Goal: Information Seeking & Learning: Compare options

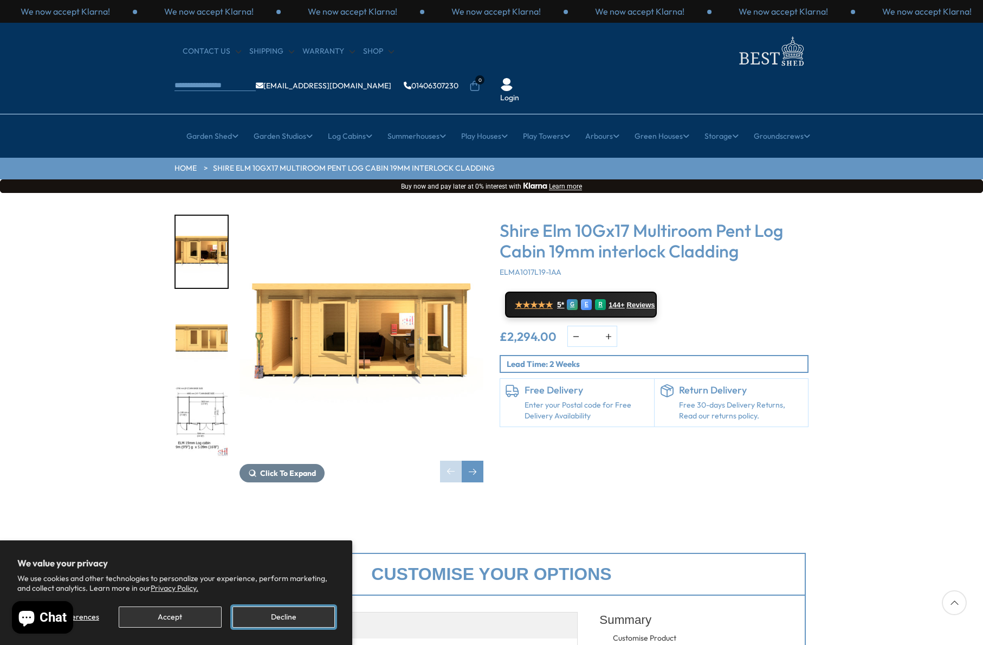
click at [281, 615] on button "Decline" at bounding box center [284, 617] width 102 height 21
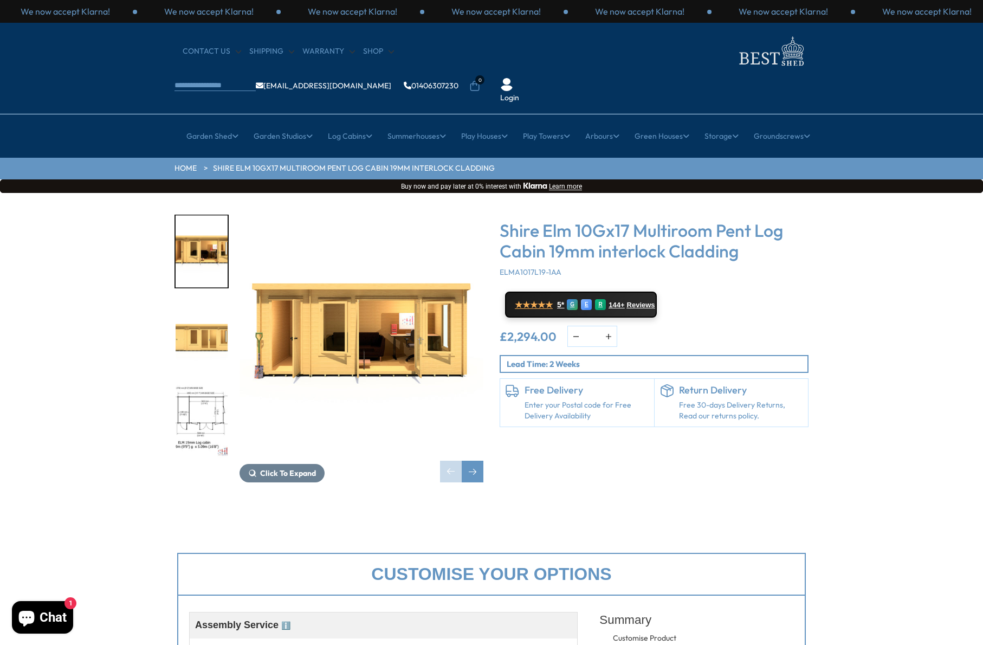
click at [201, 385] on img "3 / 10" at bounding box center [202, 421] width 52 height 72
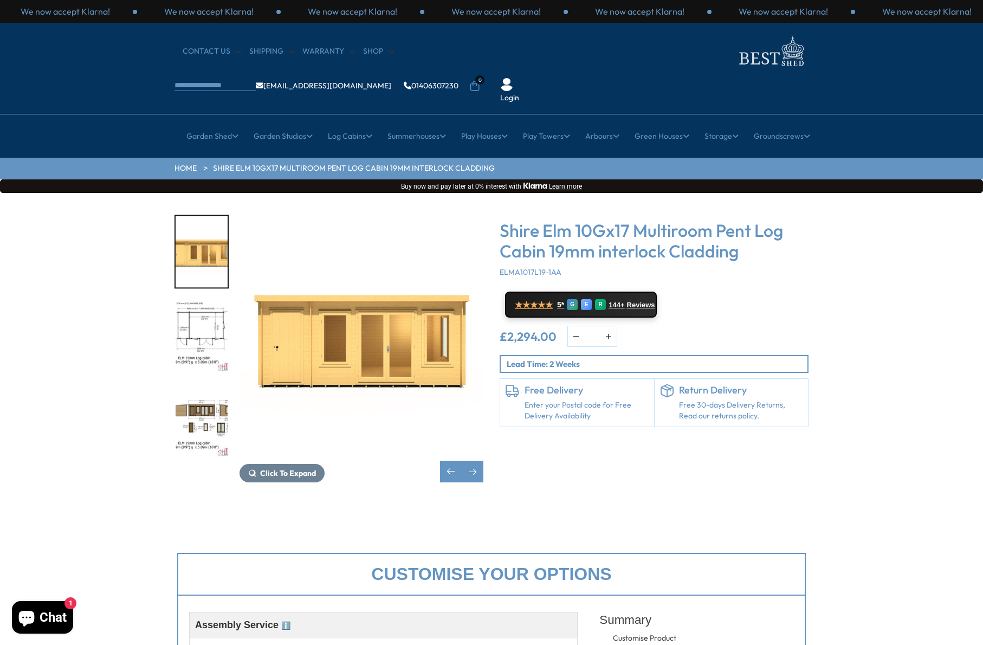
click at [200, 385] on img "4 / 10" at bounding box center [202, 421] width 52 height 72
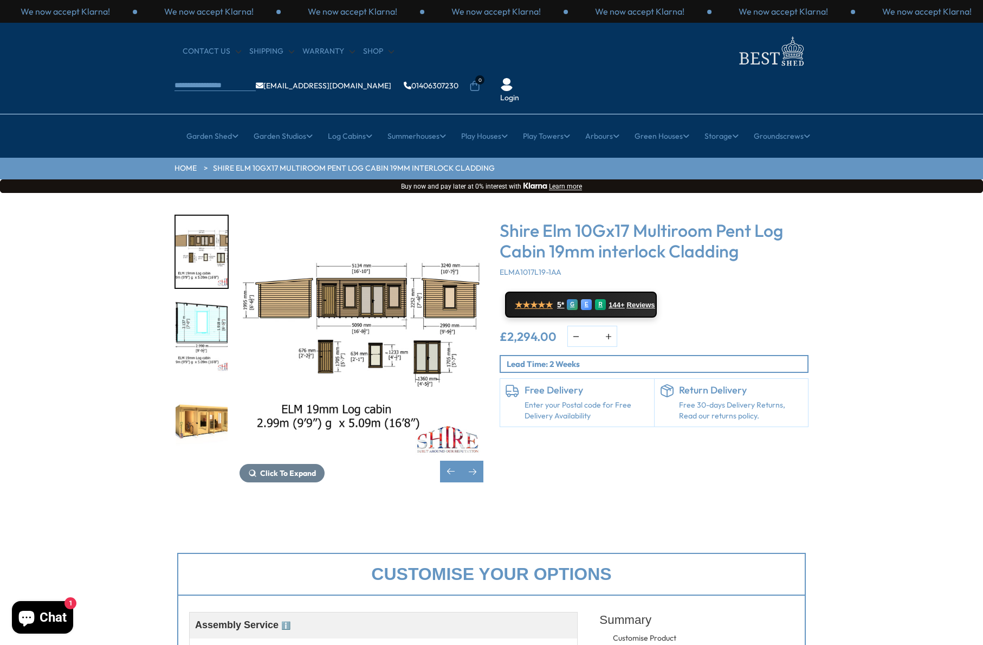
click at [200, 385] on img "6 / 10" at bounding box center [202, 421] width 52 height 72
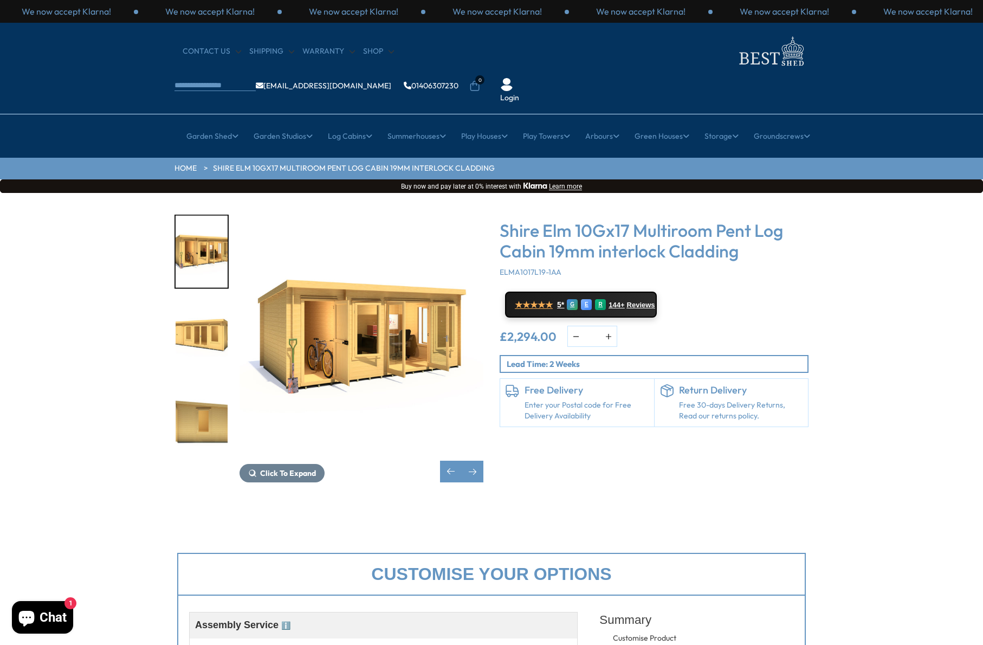
click at [200, 385] on img "8 / 10" at bounding box center [202, 421] width 52 height 72
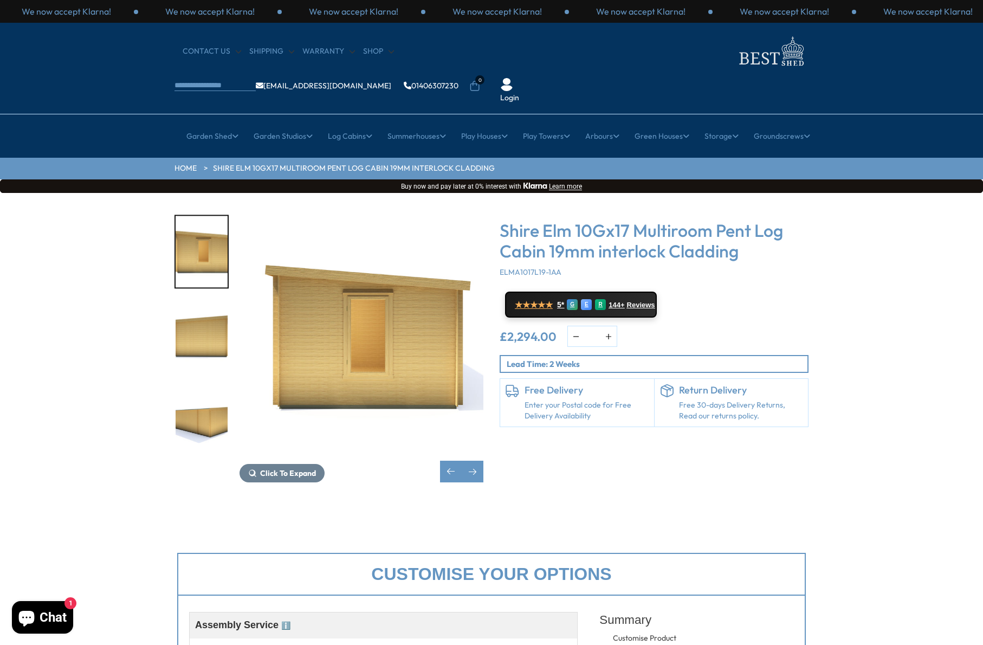
click at [200, 385] on img "10 / 10" at bounding box center [202, 421] width 52 height 72
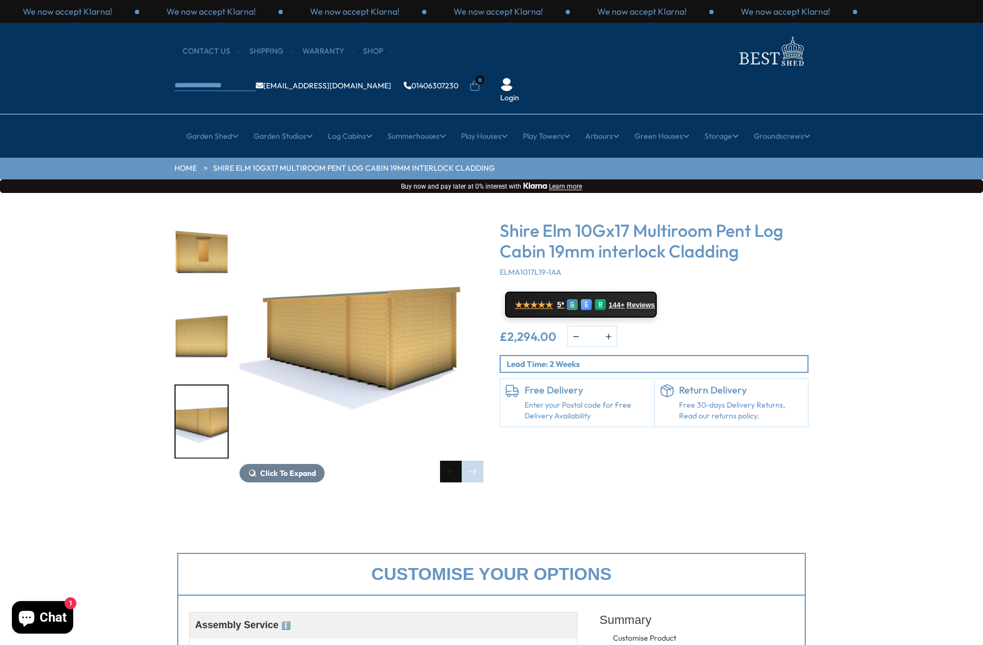
click at [448, 461] on div "Previous slide" at bounding box center [451, 472] width 22 height 22
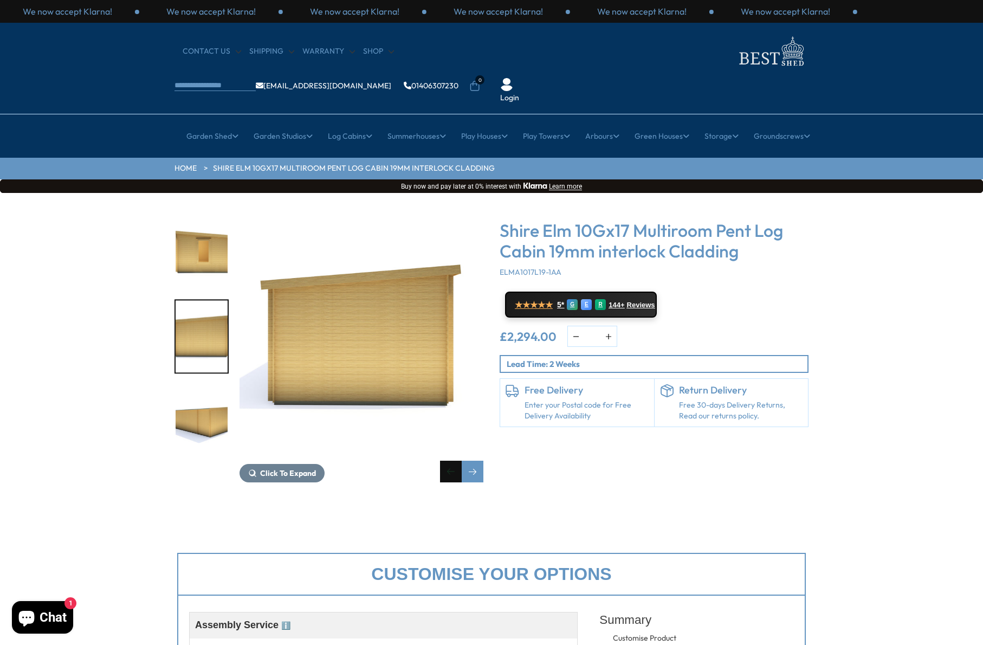
click at [448, 461] on div "Previous slide" at bounding box center [451, 472] width 22 height 22
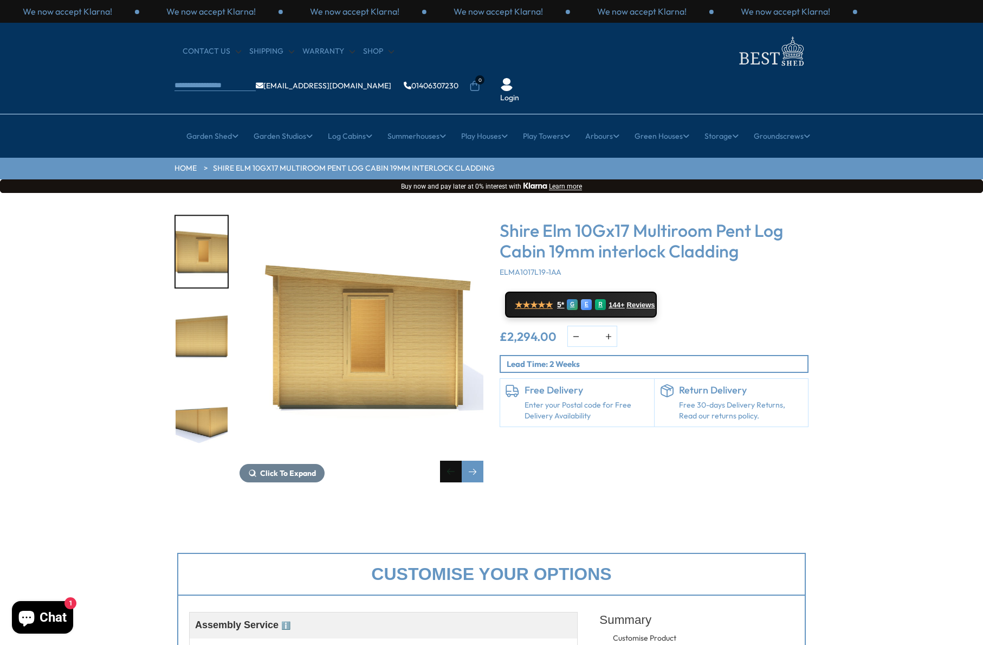
click at [448, 461] on div "Previous slide" at bounding box center [451, 472] width 22 height 22
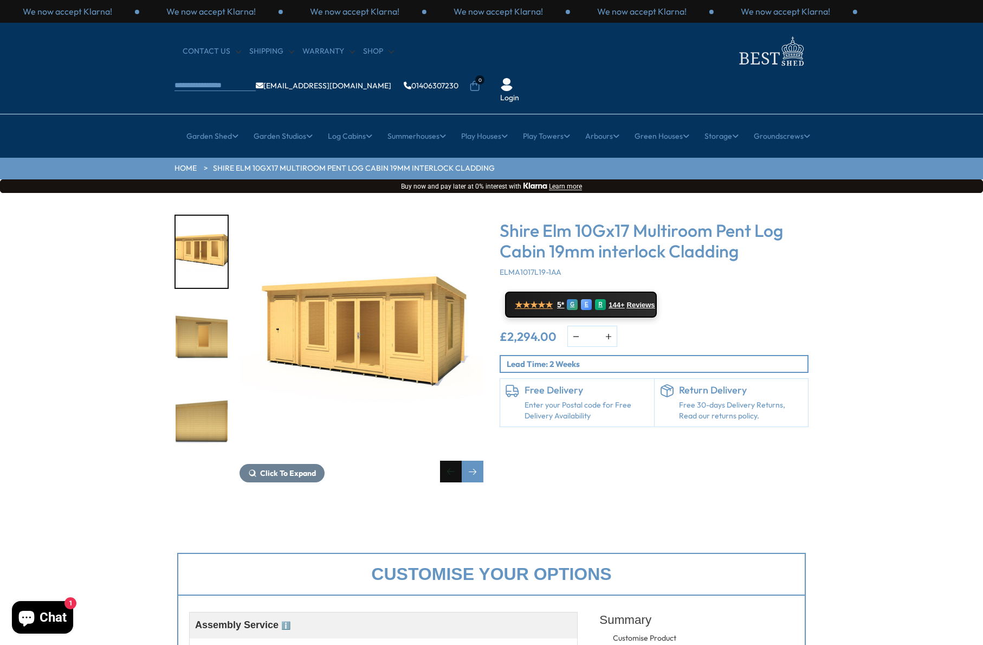
click at [448, 461] on div "Previous slide" at bounding box center [451, 472] width 22 height 22
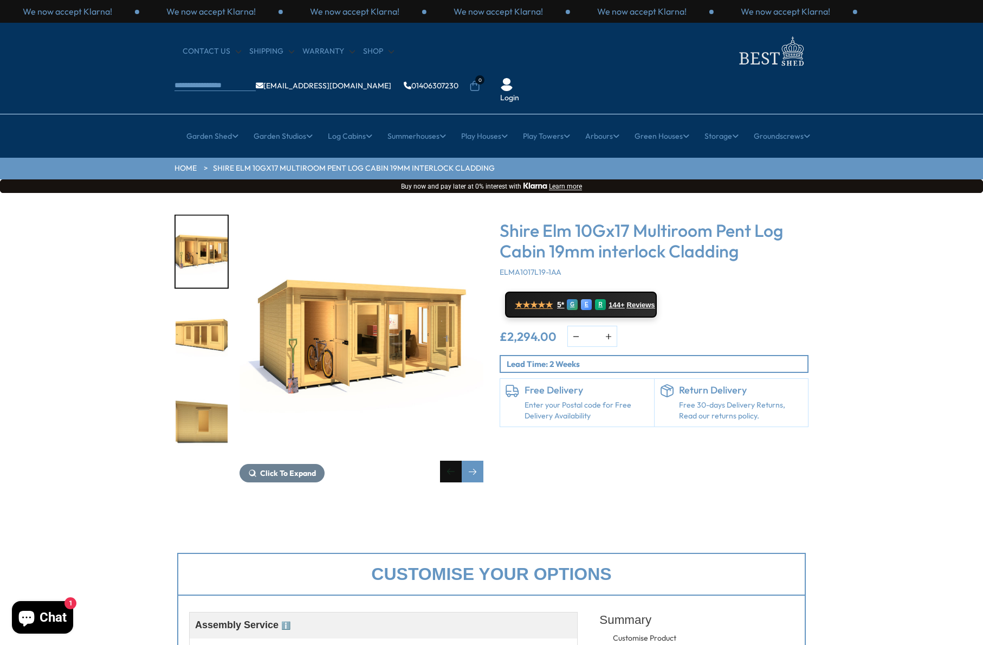
click at [448, 461] on div "Previous slide" at bounding box center [451, 472] width 22 height 22
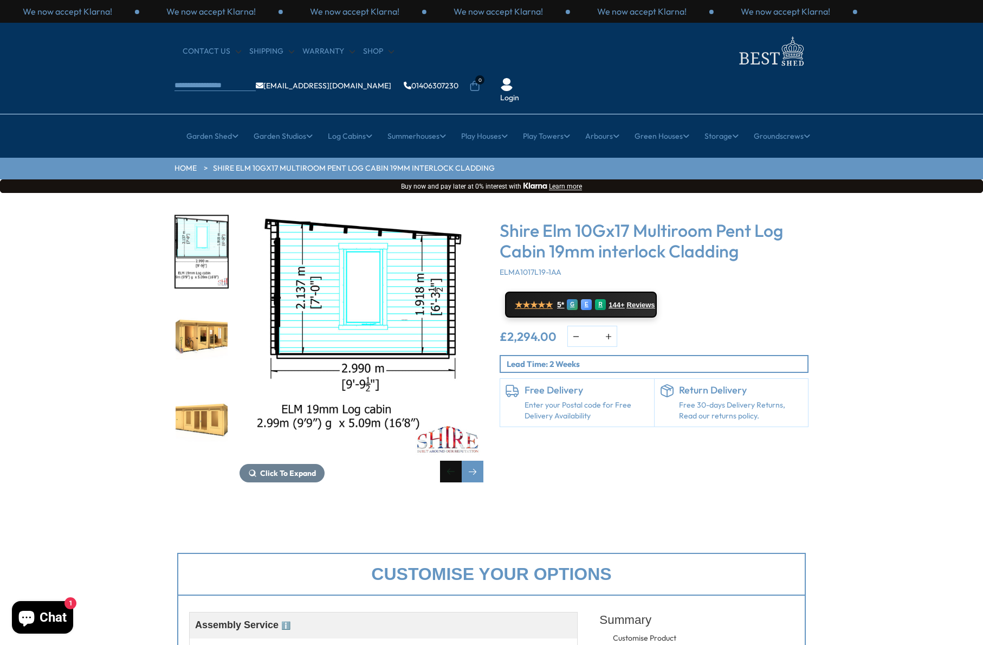
click at [448, 461] on div "Previous slide" at bounding box center [451, 472] width 22 height 22
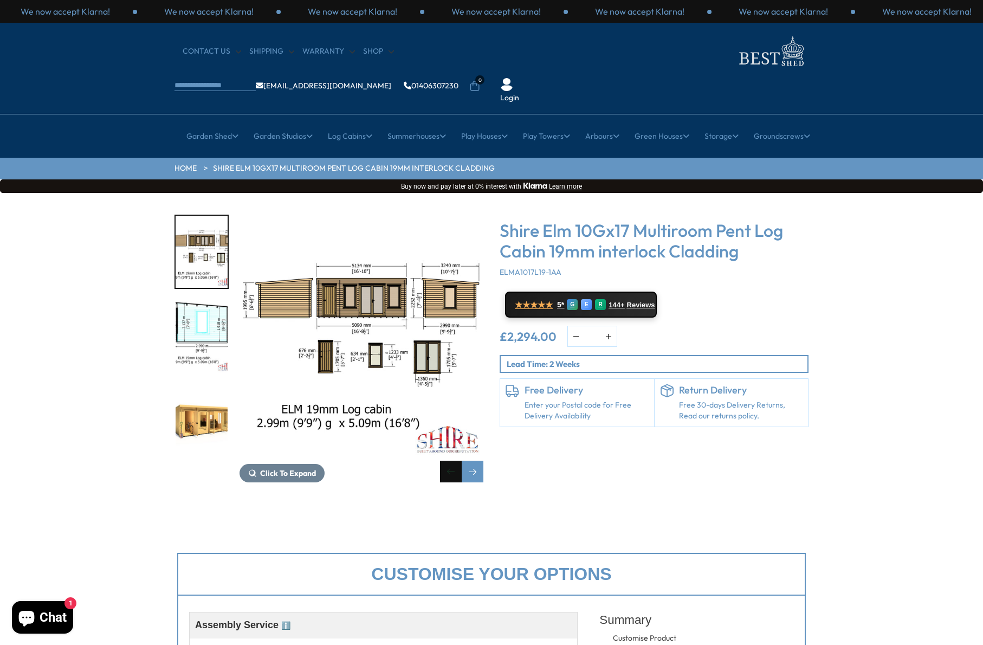
click at [448, 461] on div "Previous slide" at bounding box center [451, 472] width 22 height 22
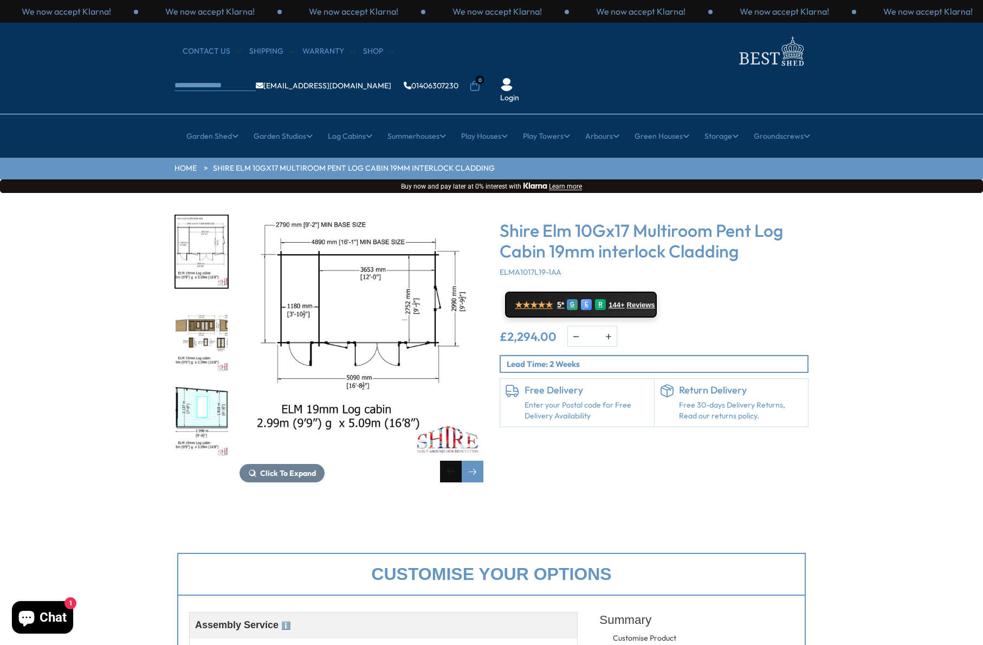
click at [448, 461] on div "Previous slide" at bounding box center [451, 472] width 22 height 22
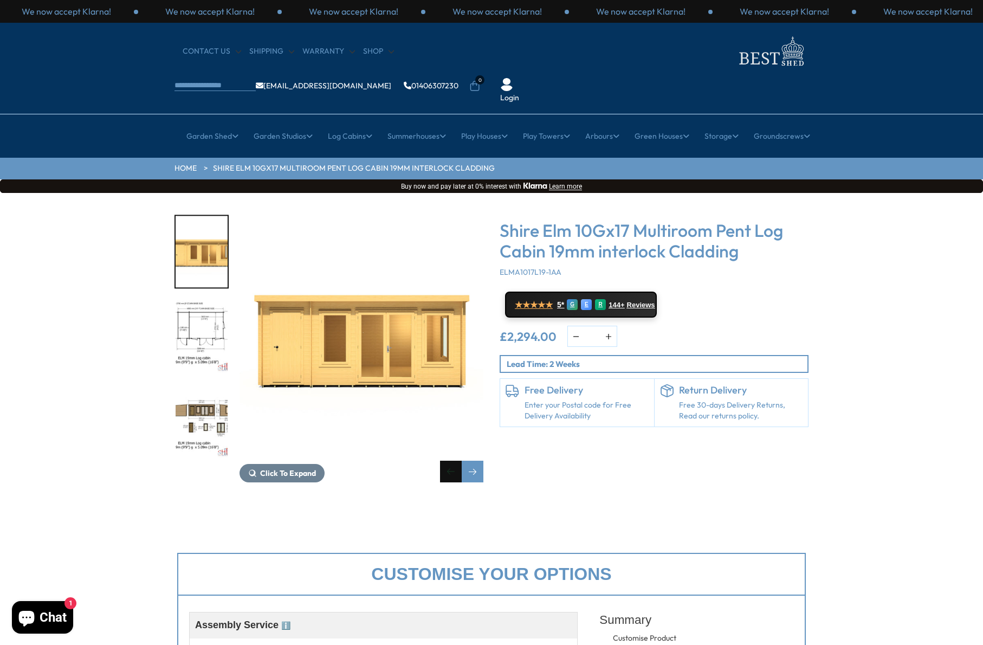
click at [447, 461] on div "Previous slide" at bounding box center [451, 472] width 22 height 22
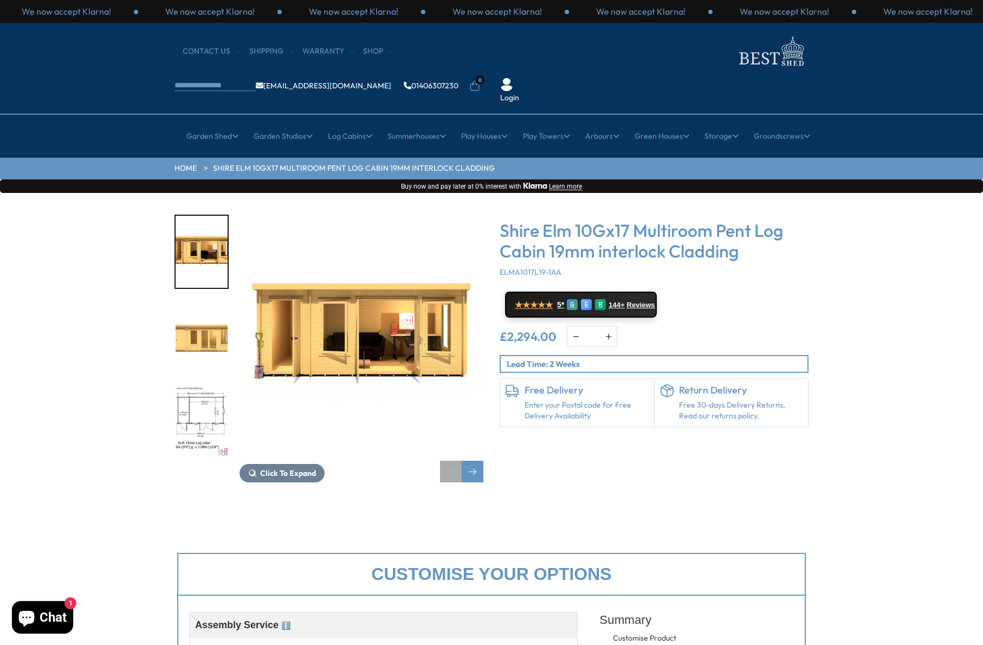
click at [447, 461] on div "Previous slide" at bounding box center [451, 472] width 22 height 22
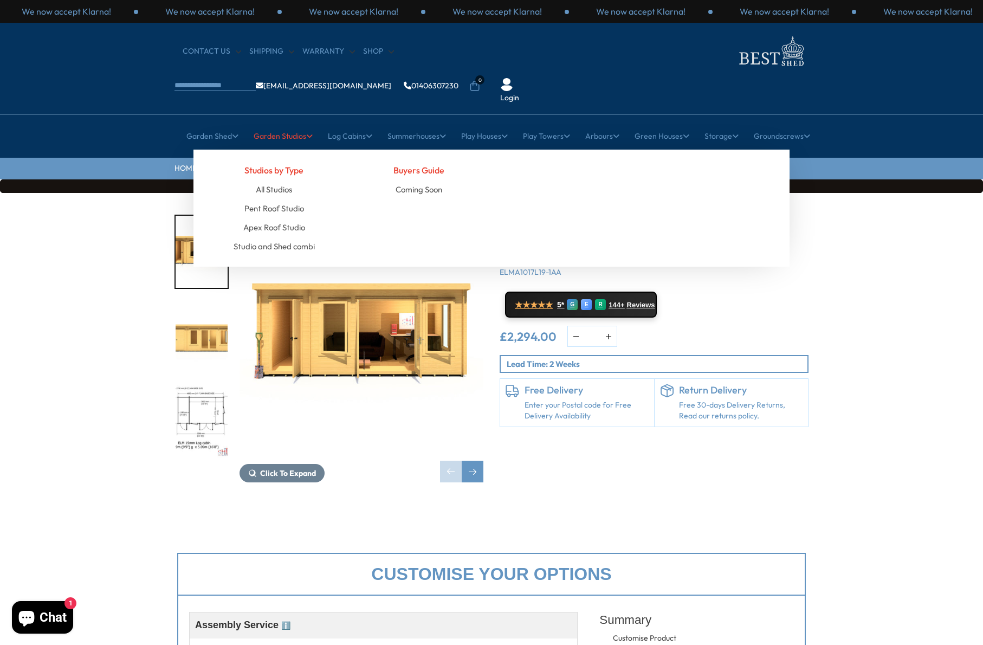
click at [284, 123] on link "Garden Studios" at bounding box center [283, 136] width 59 height 27
click at [267, 180] on link "All Studios" at bounding box center [274, 189] width 36 height 19
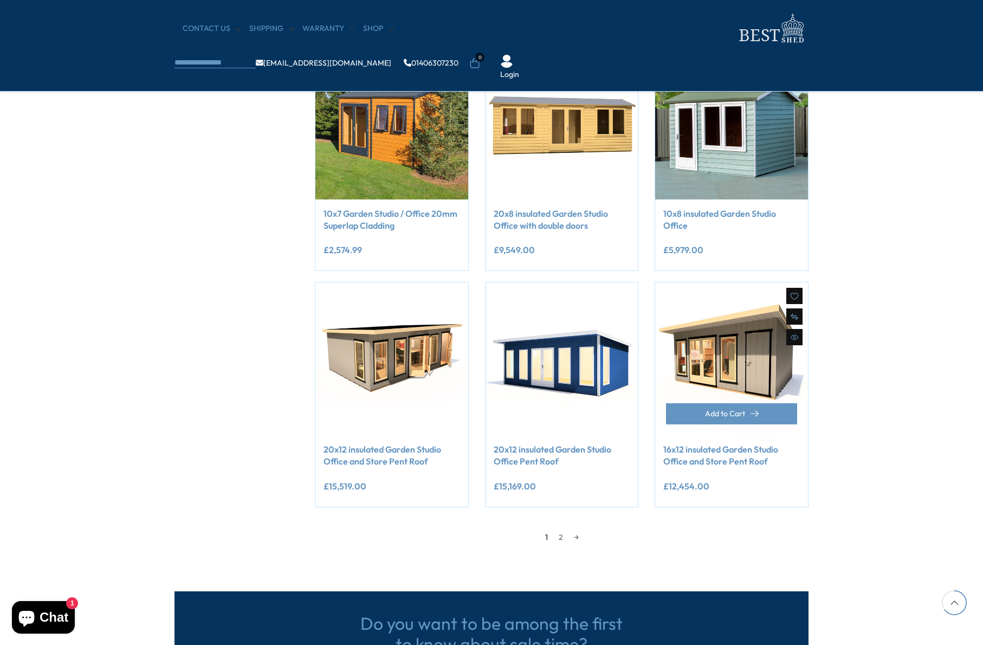
scroll to position [813, 0]
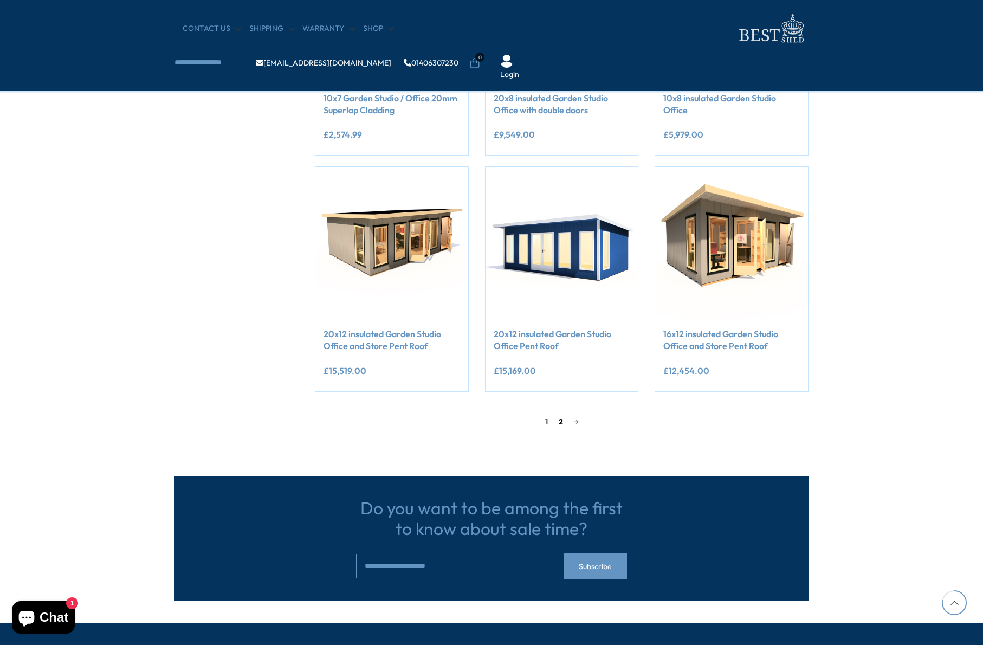
click at [558, 422] on link "2" at bounding box center [561, 422] width 15 height 16
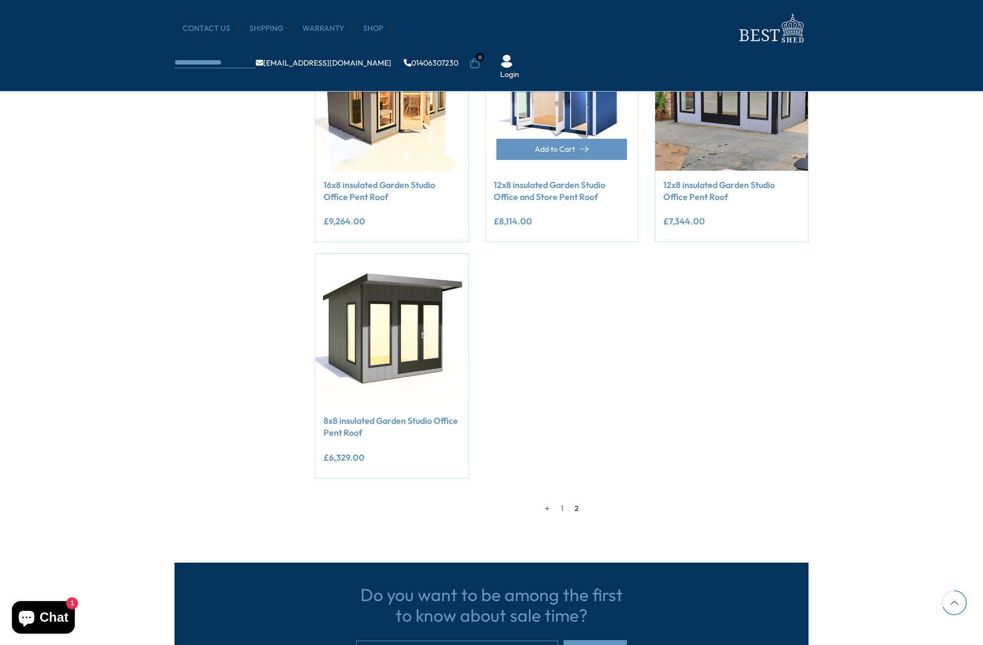
scroll to position [748, 0]
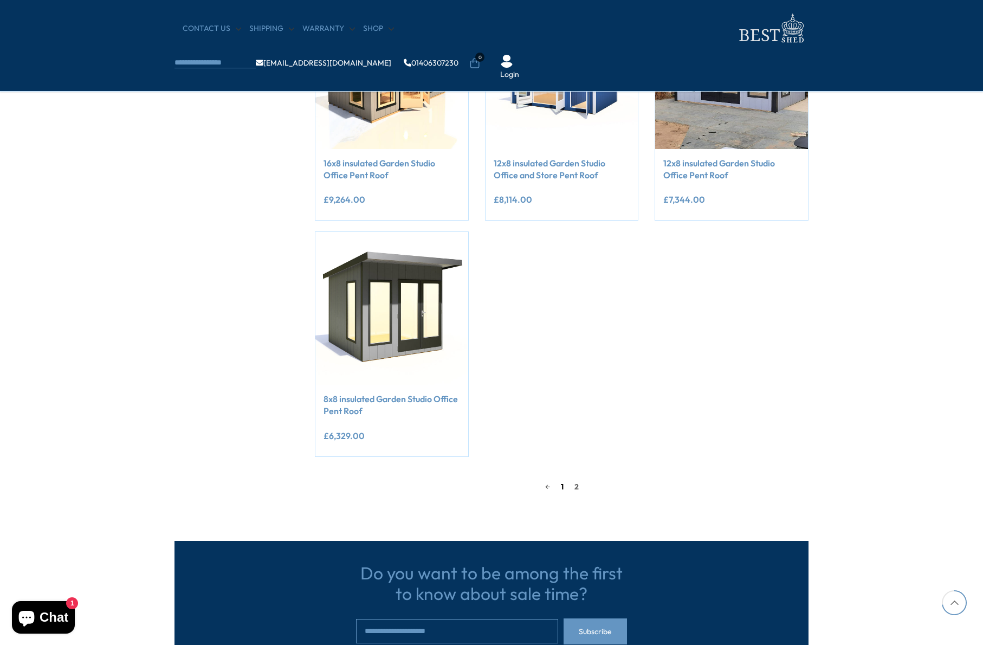
click at [564, 487] on link "1" at bounding box center [563, 487] width 14 height 16
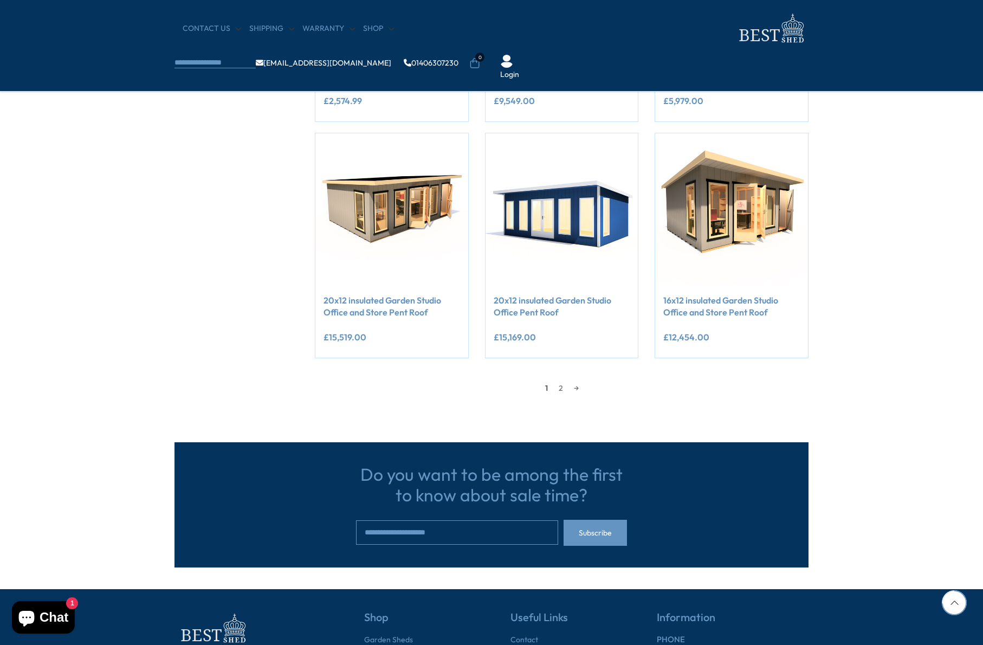
scroll to position [857, 0]
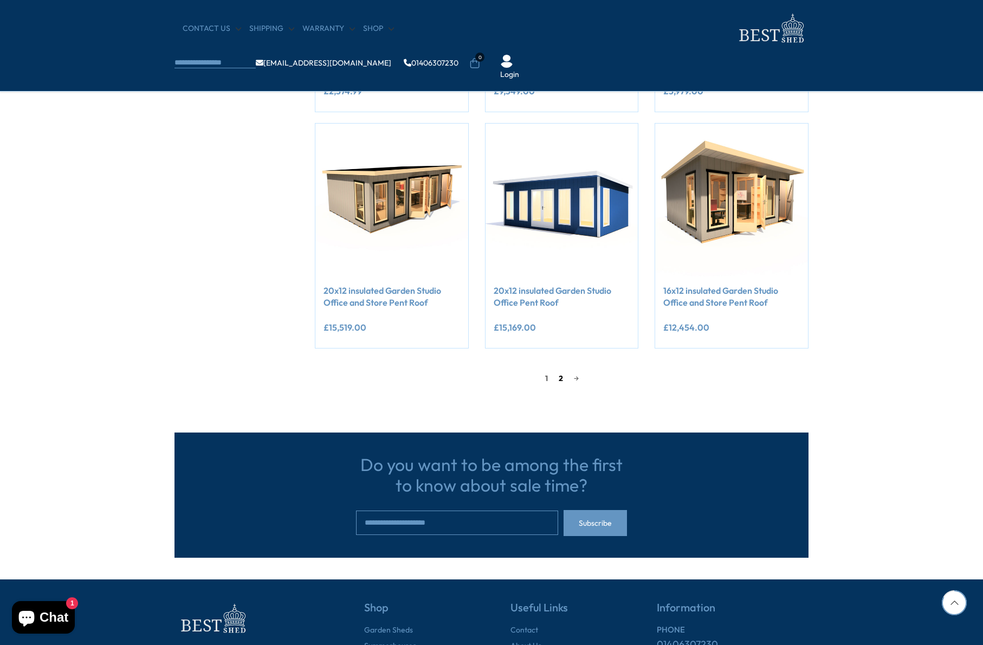
click at [560, 378] on link "2" at bounding box center [561, 378] width 15 height 16
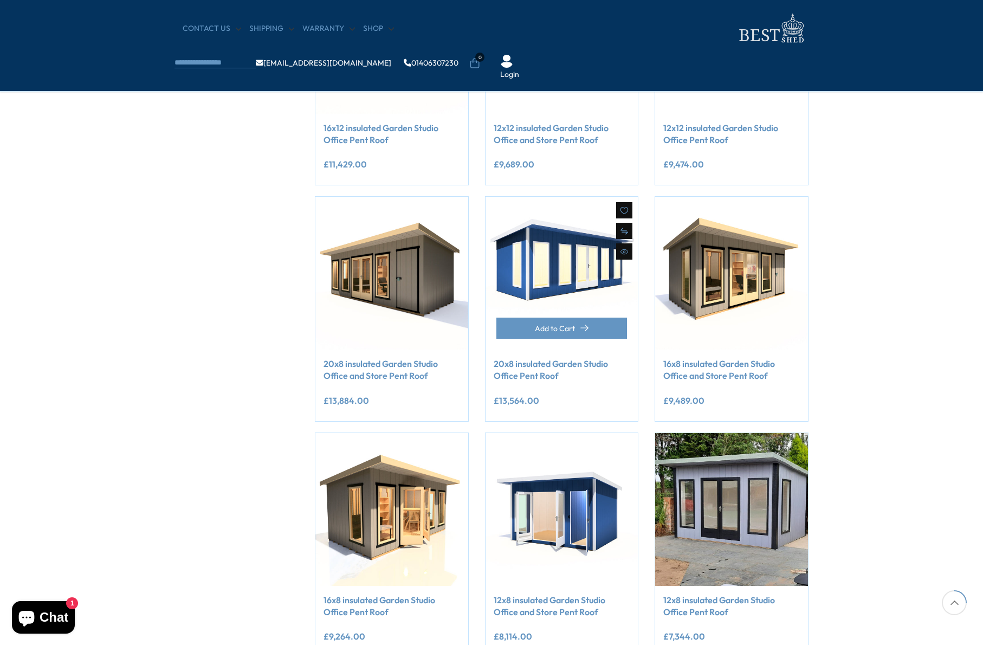
scroll to position [314, 0]
